Goal: Transaction & Acquisition: Purchase product/service

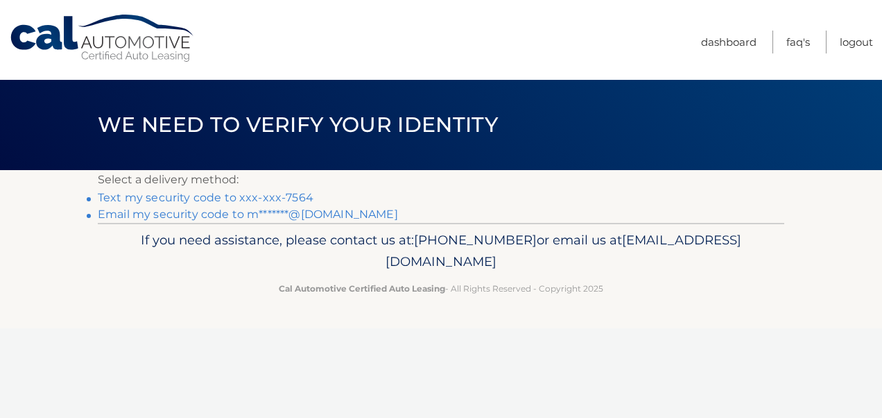
click at [162, 193] on link "Text my security code to xxx-xxx-7564" at bounding box center [206, 197] width 216 height 13
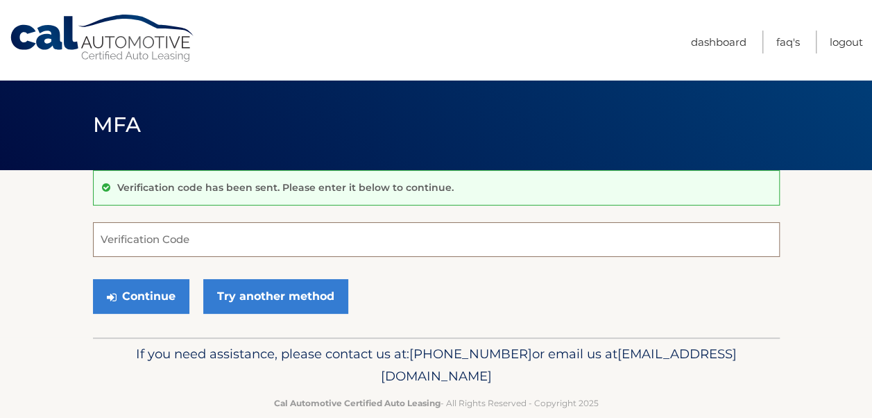
click at [137, 241] on input "Verification Code" at bounding box center [436, 239] width 687 height 35
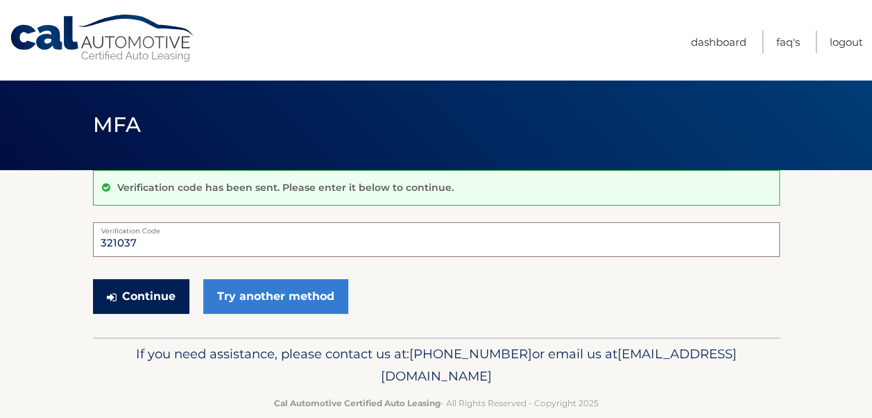
type input "321037"
click at [159, 301] on button "Continue" at bounding box center [141, 296] width 96 height 35
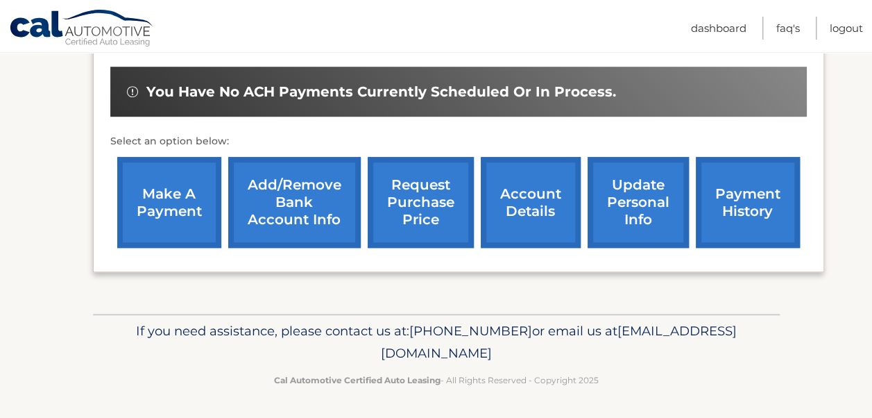
scroll to position [352, 0]
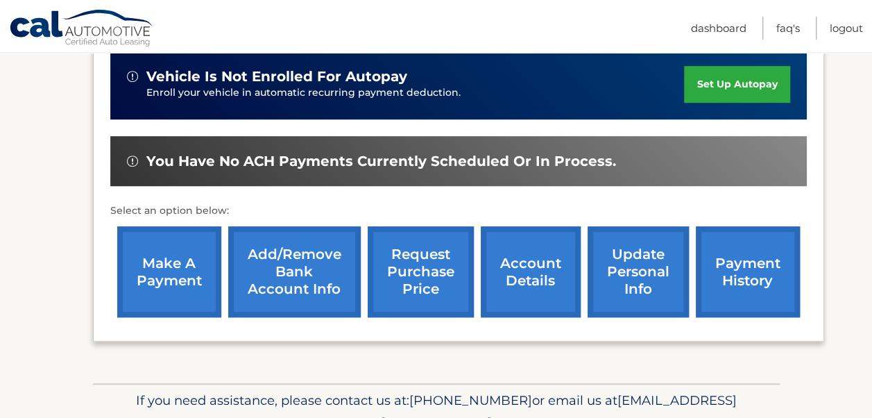
click at [154, 254] on link "make a payment" at bounding box center [169, 271] width 104 height 91
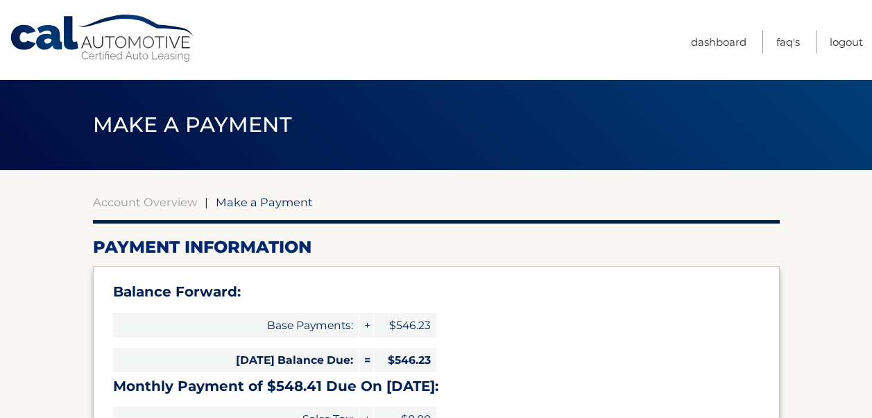
select select "NTc0MjYwODMtMjEwMC00OTVkLWEwODgtZWNiYWI5MmJkNjgx"
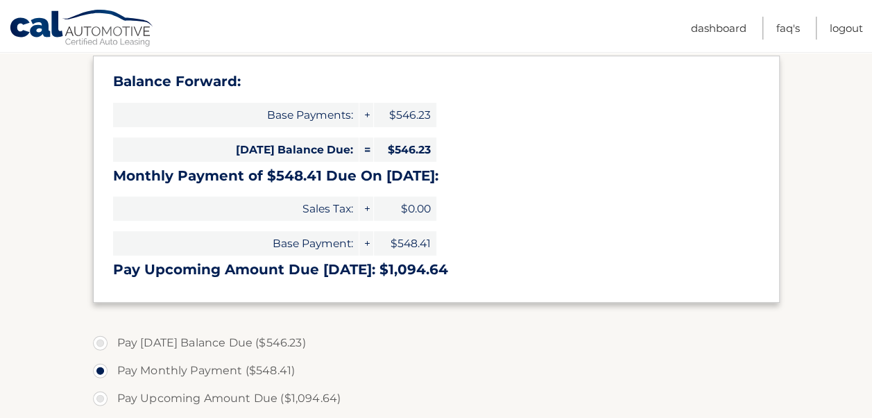
scroll to position [277, 0]
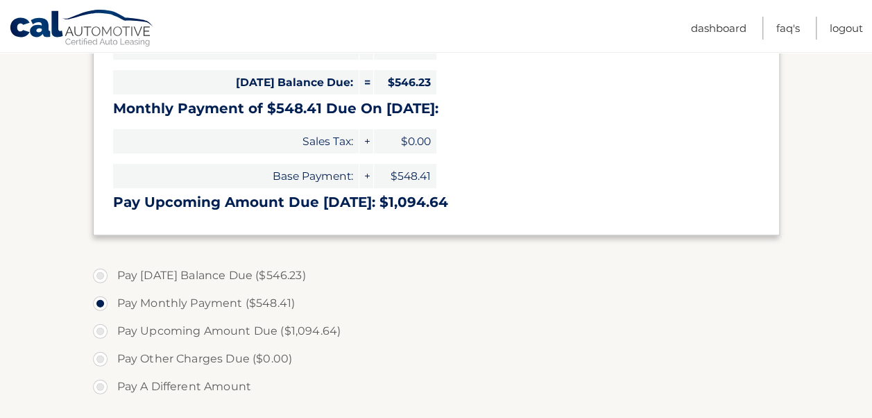
click at [99, 273] on label "Pay Today's Balance Due ($546.23)" at bounding box center [436, 276] width 687 height 28
click at [99, 273] on input "Pay Today's Balance Due ($546.23)" at bounding box center [106, 273] width 14 height 22
radio input "true"
type input "546.23"
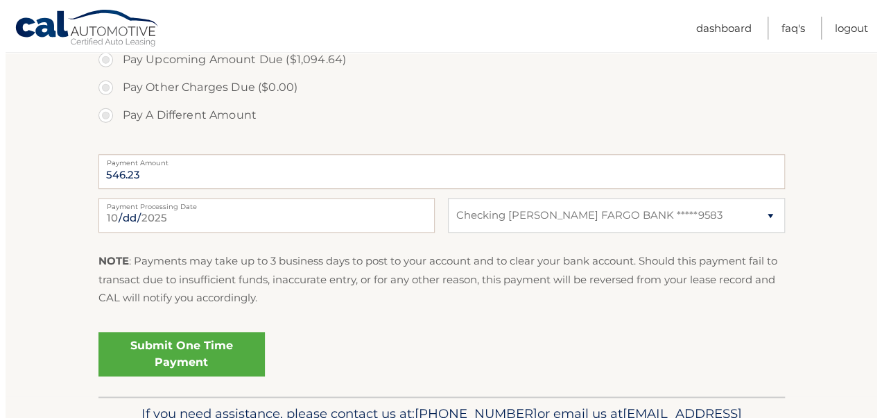
scroll to position [555, 0]
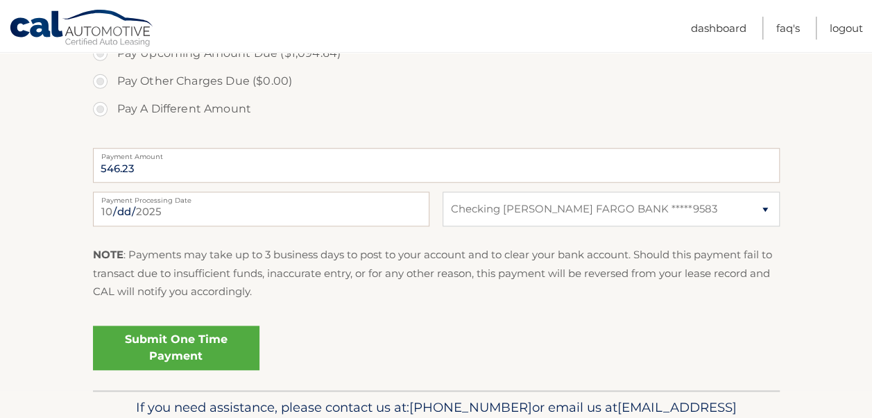
click at [166, 343] on link "Submit One Time Payment" at bounding box center [176, 347] width 166 height 44
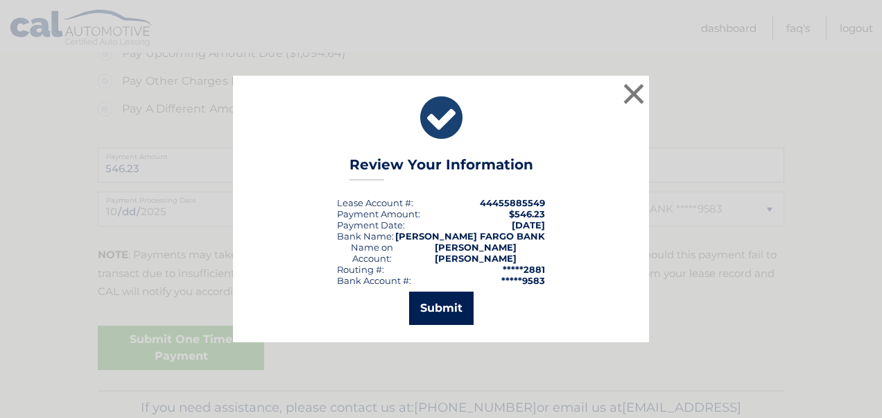
click at [429, 298] on button "Submit" at bounding box center [441, 307] width 65 height 33
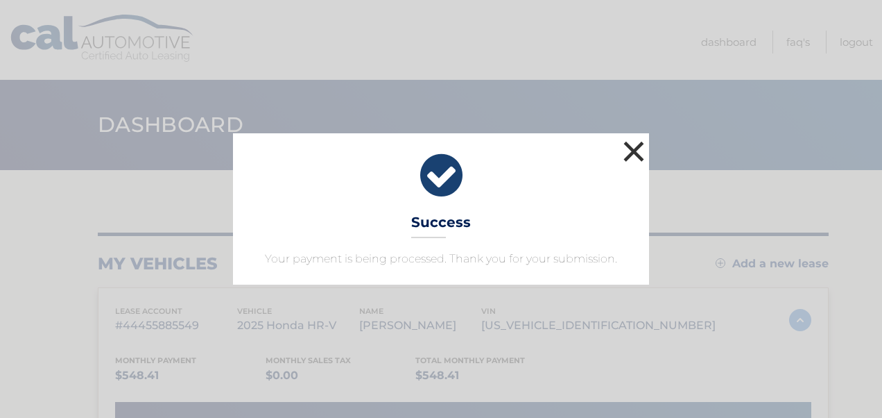
click at [631, 146] on button "×" at bounding box center [634, 151] width 28 height 28
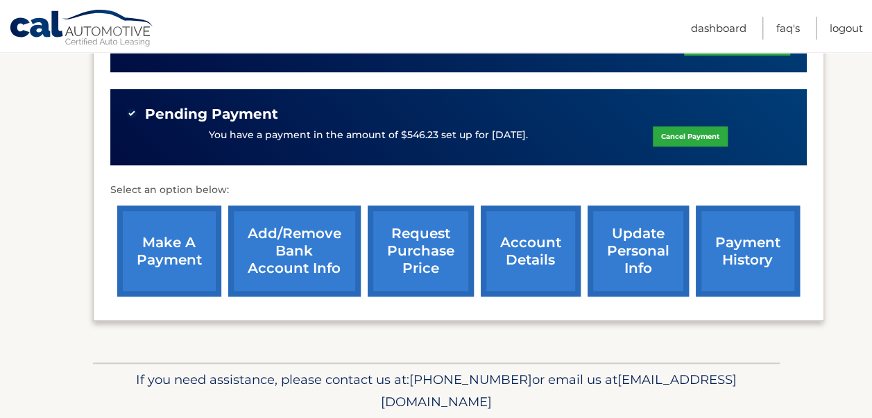
scroll to position [416, 0]
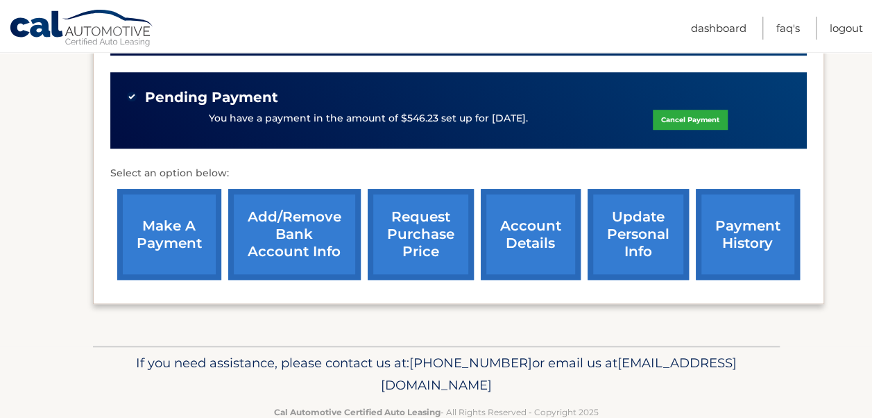
click at [534, 226] on link "account details" at bounding box center [531, 234] width 100 height 91
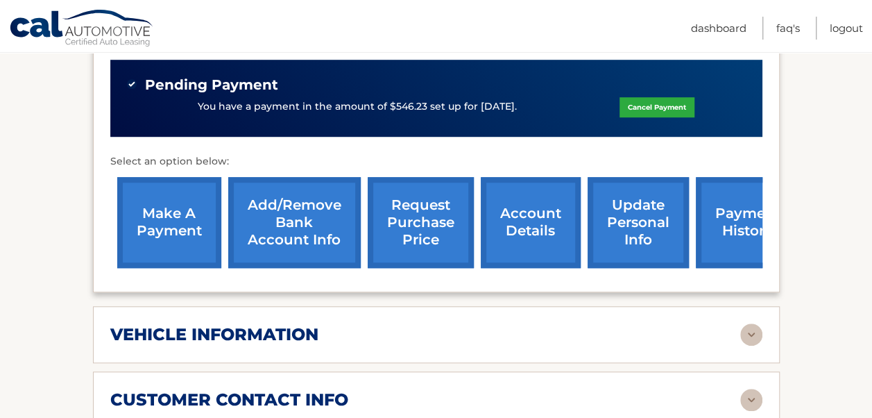
scroll to position [416, 0]
